Goal: Obtain resource: Download file/media

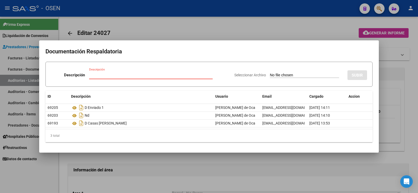
scroll to position [196, 0]
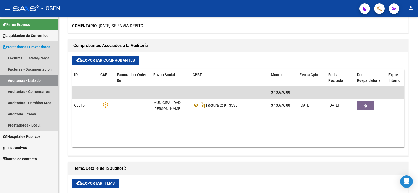
click at [31, 81] on link "Auditorías - Listado" at bounding box center [29, 80] width 58 height 11
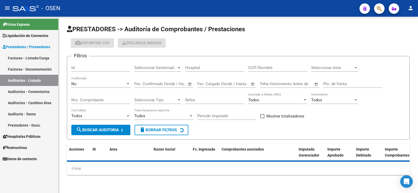
click at [78, 83] on div "No" at bounding box center [98, 84] width 54 height 5
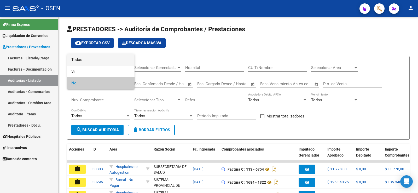
click at [96, 61] on span "Todos" at bounding box center [100, 60] width 59 height 12
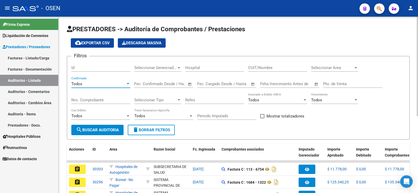
click at [89, 97] on div "Nro. Comprobante" at bounding box center [100, 98] width 59 height 11
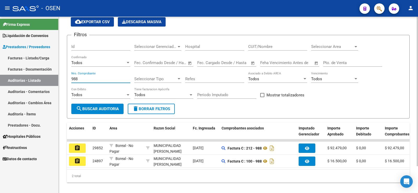
scroll to position [32, 0]
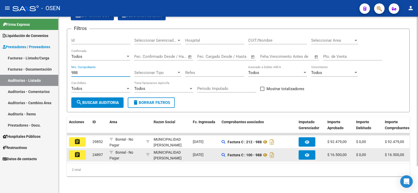
type input "988"
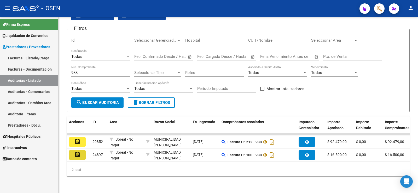
click at [76, 152] on mat-icon "assignment" at bounding box center [77, 155] width 6 height 6
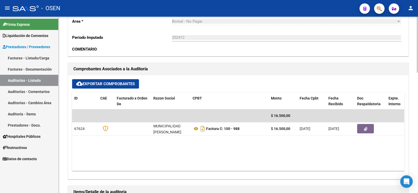
scroll to position [196, 0]
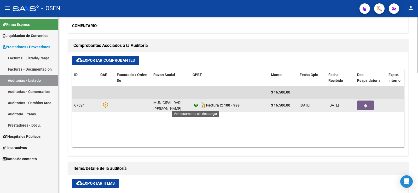
click at [196, 106] on icon at bounding box center [195, 105] width 7 height 6
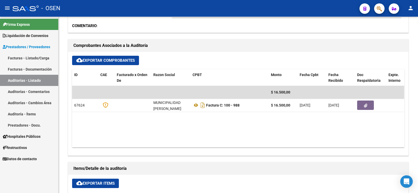
click at [38, 72] on link "Facturas - Documentación" at bounding box center [29, 69] width 58 height 11
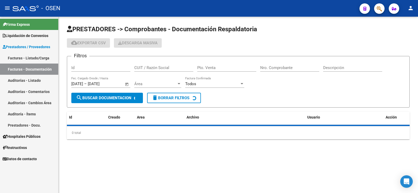
click at [40, 79] on link "Auditorías - Listado" at bounding box center [29, 80] width 58 height 11
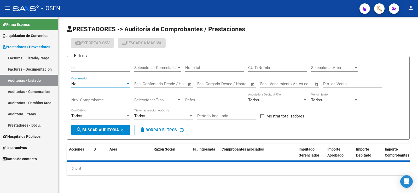
click at [104, 82] on div "No" at bounding box center [98, 84] width 54 height 5
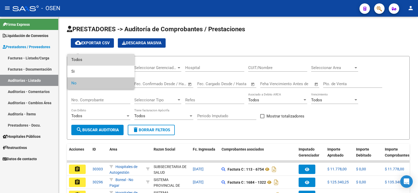
click at [88, 64] on span "Todos" at bounding box center [100, 60] width 59 height 12
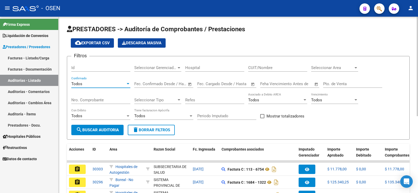
click at [93, 100] on input "Nro. Comprobante" at bounding box center [100, 100] width 59 height 5
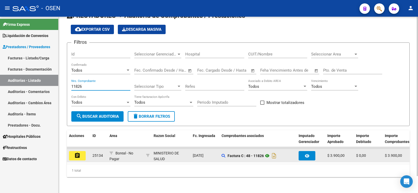
scroll to position [19, 0]
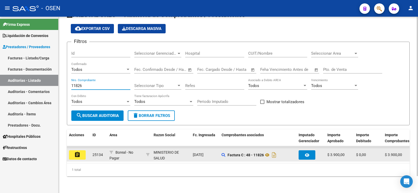
type input "11826"
click at [76, 152] on mat-icon "assignment" at bounding box center [77, 155] width 6 height 6
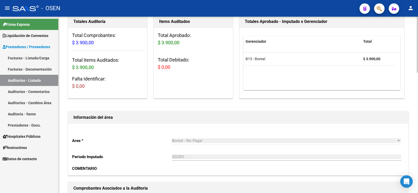
scroll to position [33, 0]
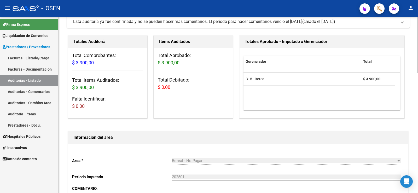
click at [32, 80] on link "Auditorías - Listado" at bounding box center [29, 80] width 58 height 11
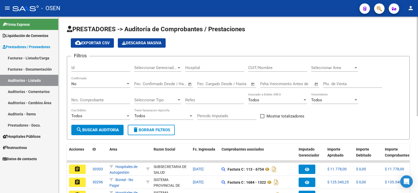
click at [108, 79] on div "No Confirmado" at bounding box center [100, 82] width 59 height 11
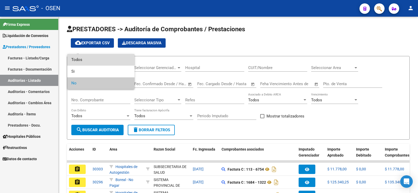
click at [117, 60] on span "Todos" at bounding box center [100, 60] width 59 height 12
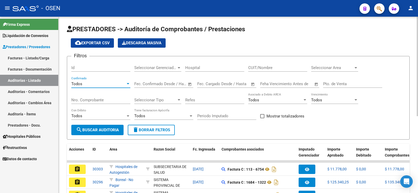
drag, startPoint x: 106, startPoint y: 93, endPoint x: 105, endPoint y: 96, distance: 3.3
click at [105, 96] on div "Nro. Comprobante" at bounding box center [100, 98] width 59 height 11
type input "907600"
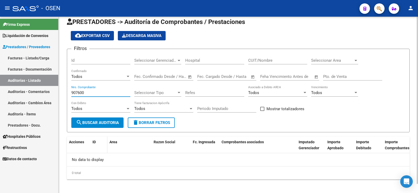
scroll to position [9, 0]
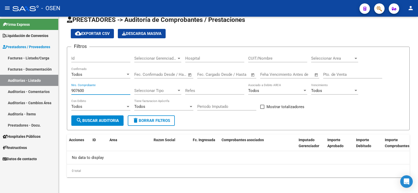
drag, startPoint x: 59, startPoint y: 86, endPoint x: 40, endPoint y: 85, distance: 19.1
click at [43, 86] on mat-sidenav-container "Firma Express Liquidación de Convenios Gastos - Items Gastos - Facturas Prestad…" at bounding box center [209, 105] width 418 height 177
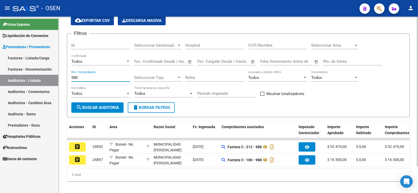
scroll to position [32, 0]
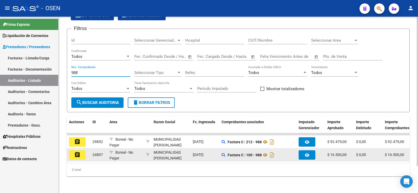
type input "988"
click at [81, 151] on button "assignment" at bounding box center [77, 155] width 17 height 9
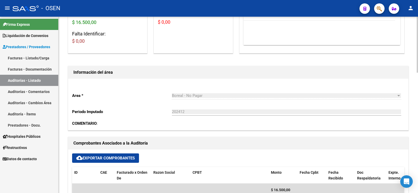
scroll to position [163, 0]
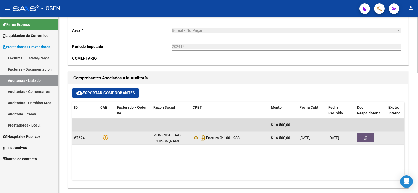
click at [366, 137] on icon "button" at bounding box center [365, 139] width 3 height 4
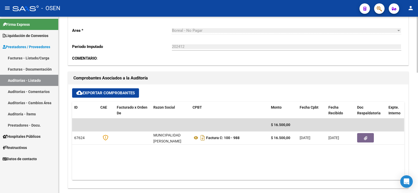
click at [206, 159] on datatable-body "$ 16.500,00 67624 MUNICIPALIDAD [PERSON_NAME] Factura C: 100 - 988 $ 16.500,00 …" at bounding box center [238, 150] width 332 height 62
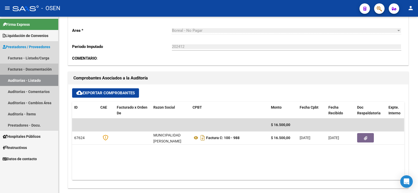
click at [50, 74] on link "Facturas - Documentación" at bounding box center [29, 69] width 58 height 11
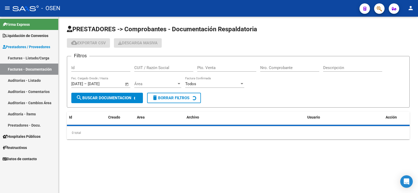
click at [51, 82] on link "Auditorías - Listado" at bounding box center [29, 80] width 58 height 11
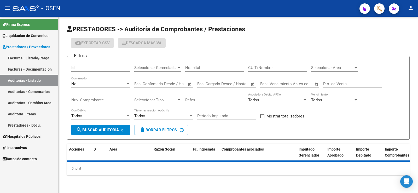
click at [102, 82] on div "No" at bounding box center [98, 84] width 54 height 5
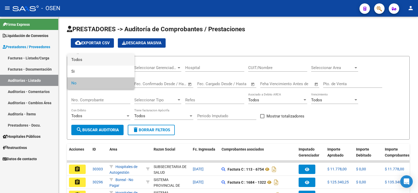
click at [114, 58] on span "Todos" at bounding box center [100, 60] width 59 height 12
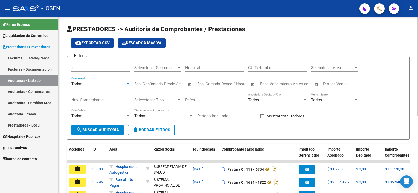
click at [106, 102] on input "Nro. Comprobante" at bounding box center [100, 100] width 59 height 5
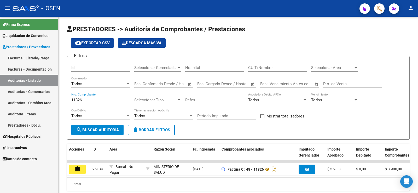
type input "11826"
click at [81, 168] on button "assignment" at bounding box center [77, 169] width 17 height 9
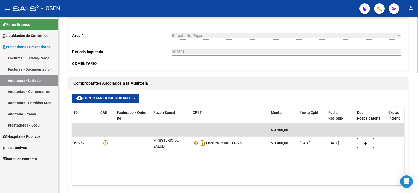
scroll to position [196, 0]
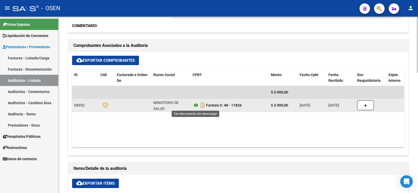
click at [195, 106] on icon at bounding box center [195, 105] width 7 height 6
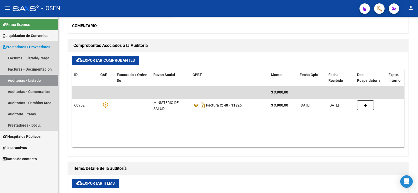
click at [34, 81] on link "Auditorías - Listado" at bounding box center [29, 80] width 58 height 11
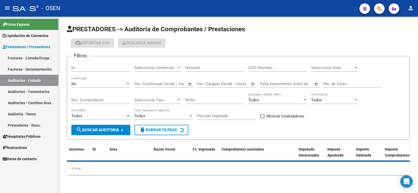
click at [77, 80] on div "No Confirmado" at bounding box center [100, 82] width 59 height 11
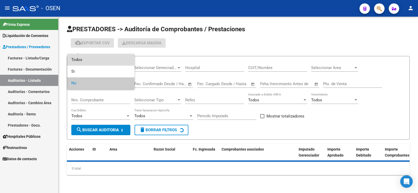
click at [92, 63] on span "Todos" at bounding box center [100, 60] width 59 height 12
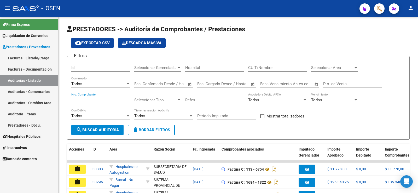
click at [92, 98] on input "Nro. Comprobante" at bounding box center [100, 100] width 59 height 5
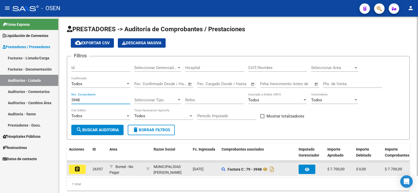
type input "3948"
click at [81, 170] on button "assignment" at bounding box center [77, 169] width 17 height 9
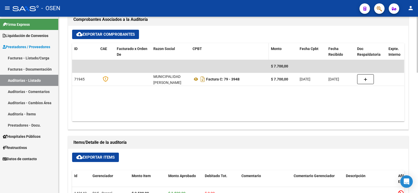
scroll to position [228, 0]
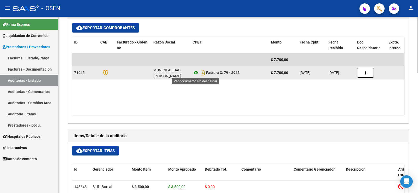
click at [195, 71] on icon at bounding box center [195, 73] width 7 height 6
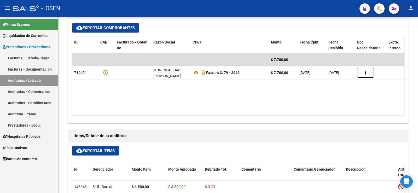
click at [41, 78] on link "Auditorías - Listado" at bounding box center [29, 80] width 58 height 11
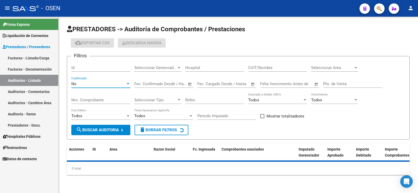
click at [103, 83] on div "No" at bounding box center [98, 84] width 54 height 5
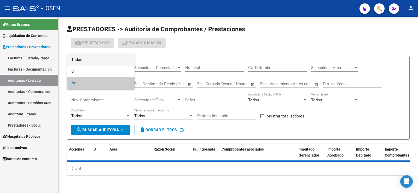
click at [106, 55] on span "Todos" at bounding box center [100, 60] width 59 height 12
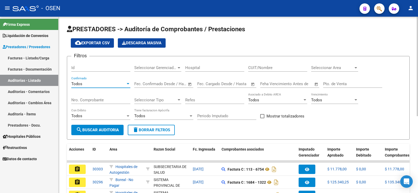
click at [99, 98] on input "Nro. Comprobante" at bounding box center [100, 100] width 59 height 5
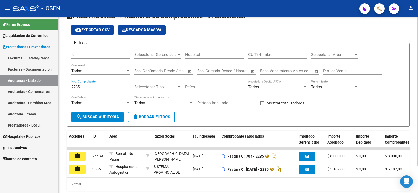
scroll to position [32, 0]
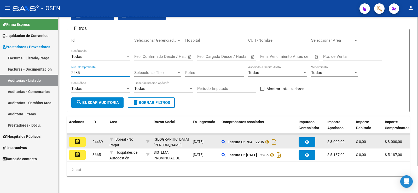
type input "2235"
click at [75, 139] on mat-icon "assignment" at bounding box center [77, 142] width 6 height 6
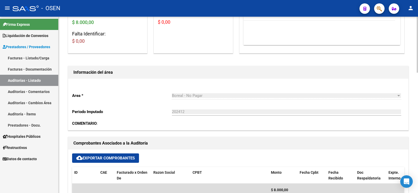
scroll to position [131, 0]
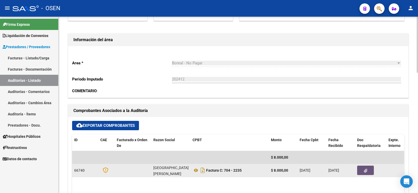
click at [369, 173] on button "button" at bounding box center [365, 170] width 17 height 9
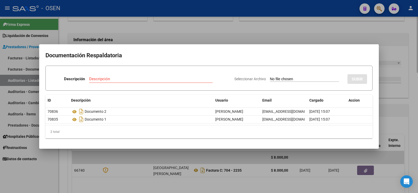
click at [365, 24] on div at bounding box center [209, 96] width 418 height 193
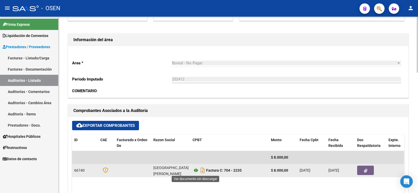
click at [196, 171] on icon at bounding box center [195, 171] width 7 height 6
click at [370, 171] on button "button" at bounding box center [365, 170] width 17 height 9
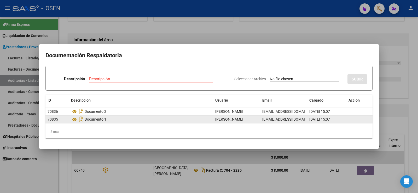
click at [90, 121] on div "Documento 1" at bounding box center [141, 119] width 140 height 8
click at [76, 120] on icon at bounding box center [74, 120] width 7 height 6
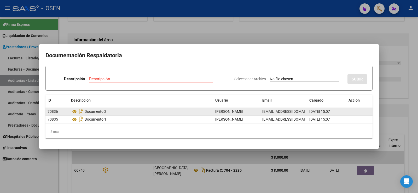
click at [103, 111] on div "Documento 2" at bounding box center [141, 112] width 140 height 8
click at [76, 112] on icon at bounding box center [74, 112] width 7 height 6
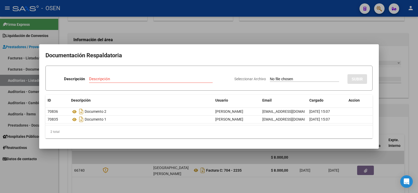
click at [346, 43] on div at bounding box center [209, 96] width 418 height 193
